Goal: Task Accomplishment & Management: Use online tool/utility

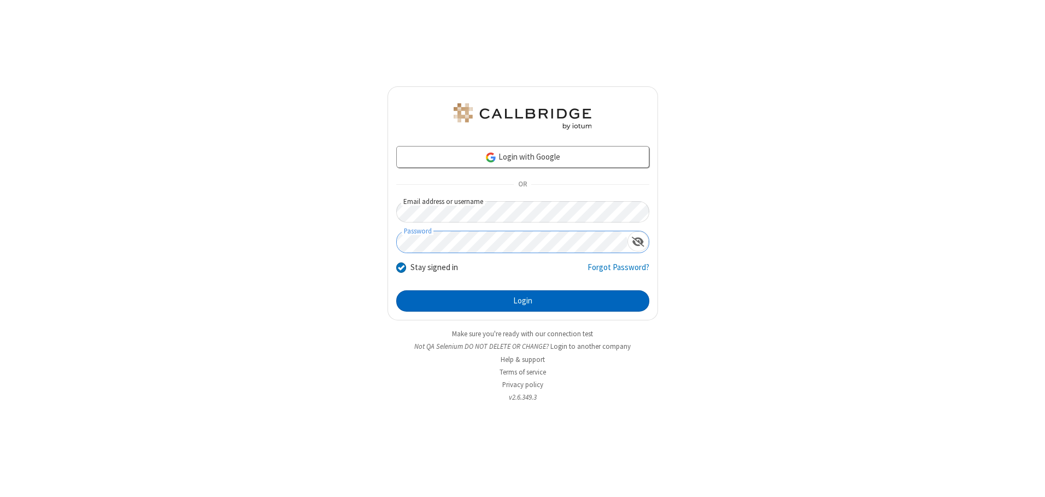
click at [522, 300] on button "Login" at bounding box center [522, 301] width 253 height 22
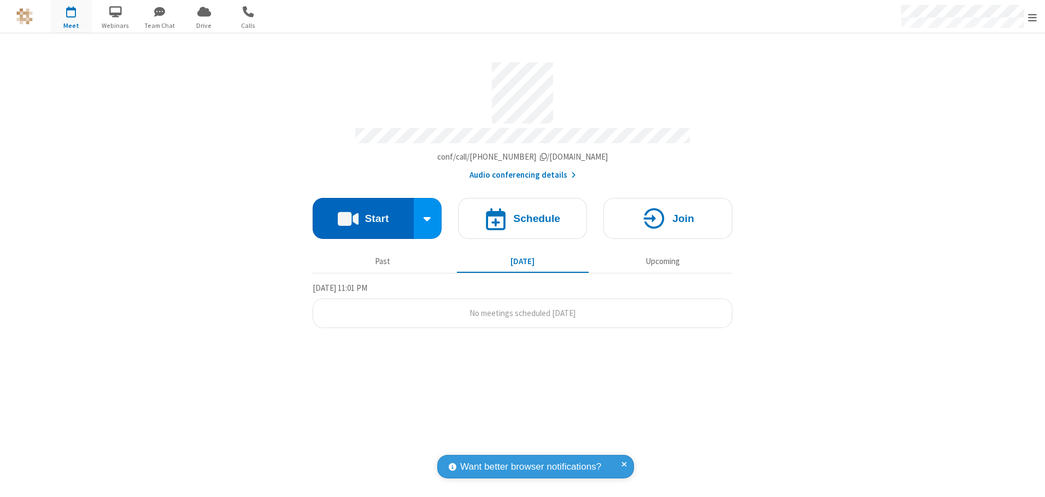
click at [363, 214] on button "Start" at bounding box center [362, 218] width 101 height 41
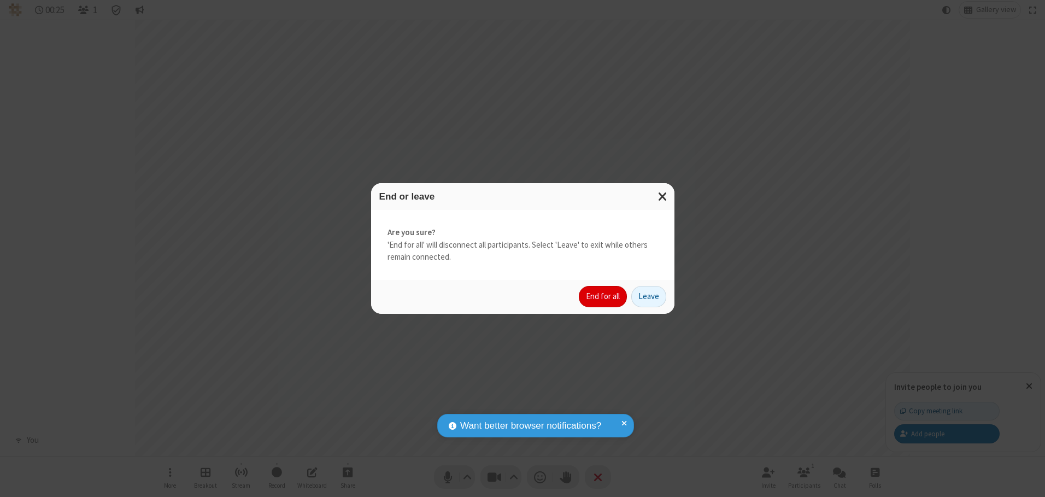
click at [603, 296] on button "End for all" at bounding box center [603, 297] width 48 height 22
